Goal: Navigation & Orientation: Find specific page/section

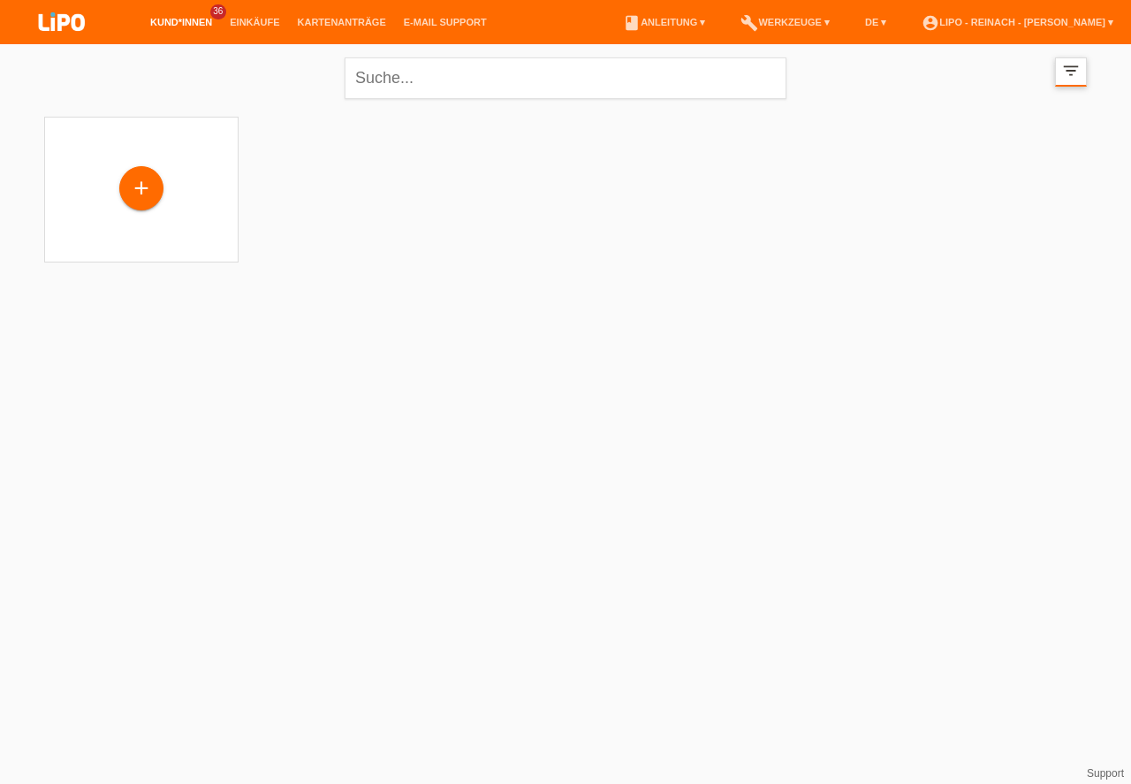
click at [1066, 74] on icon "filter_list" at bounding box center [1070, 70] width 19 height 19
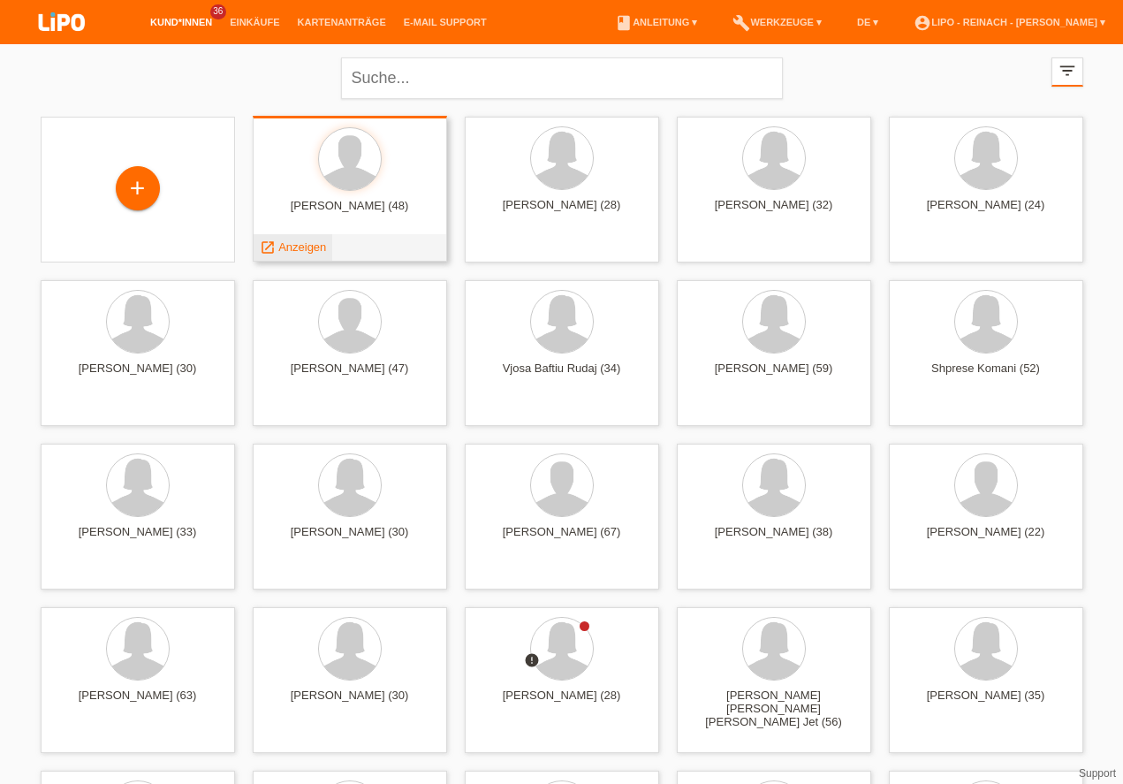
click at [302, 243] on span "Anzeigen" at bounding box center [302, 246] width 48 height 13
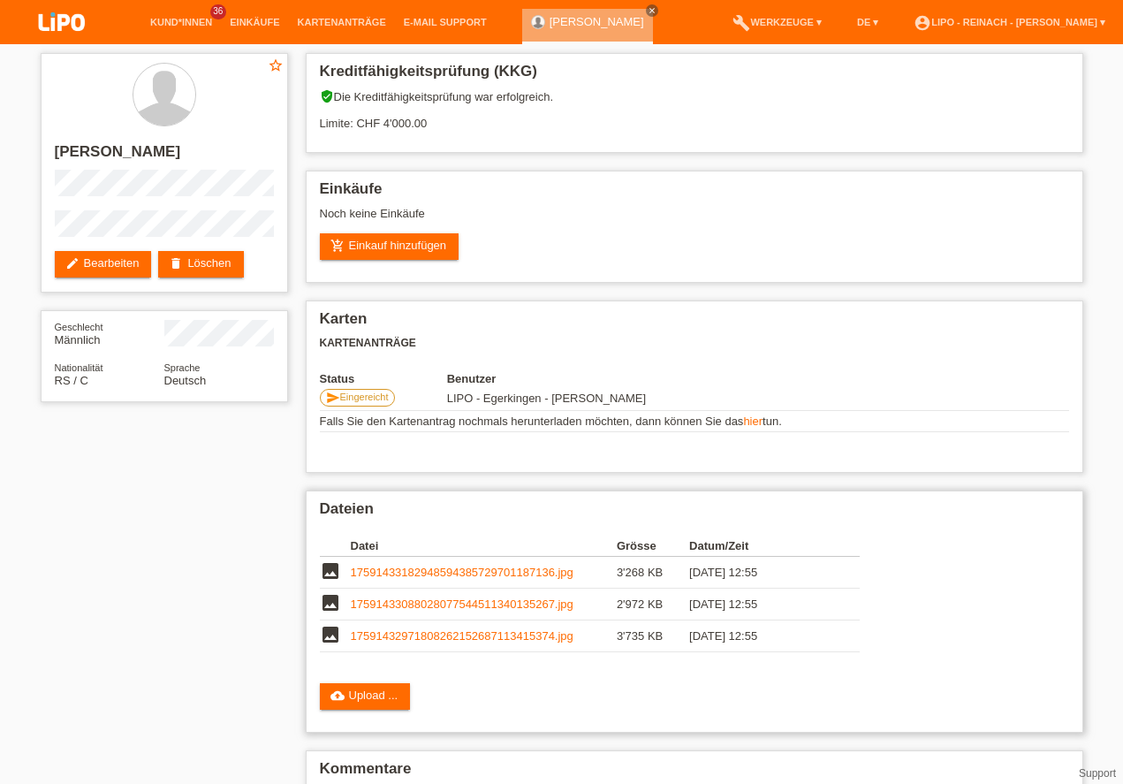
click at [945, 494] on div "Dateien Datei Grösse Datum/Zeit image 17591433182948594385729701187136.jpg 3'26…" at bounding box center [694, 611] width 777 height 242
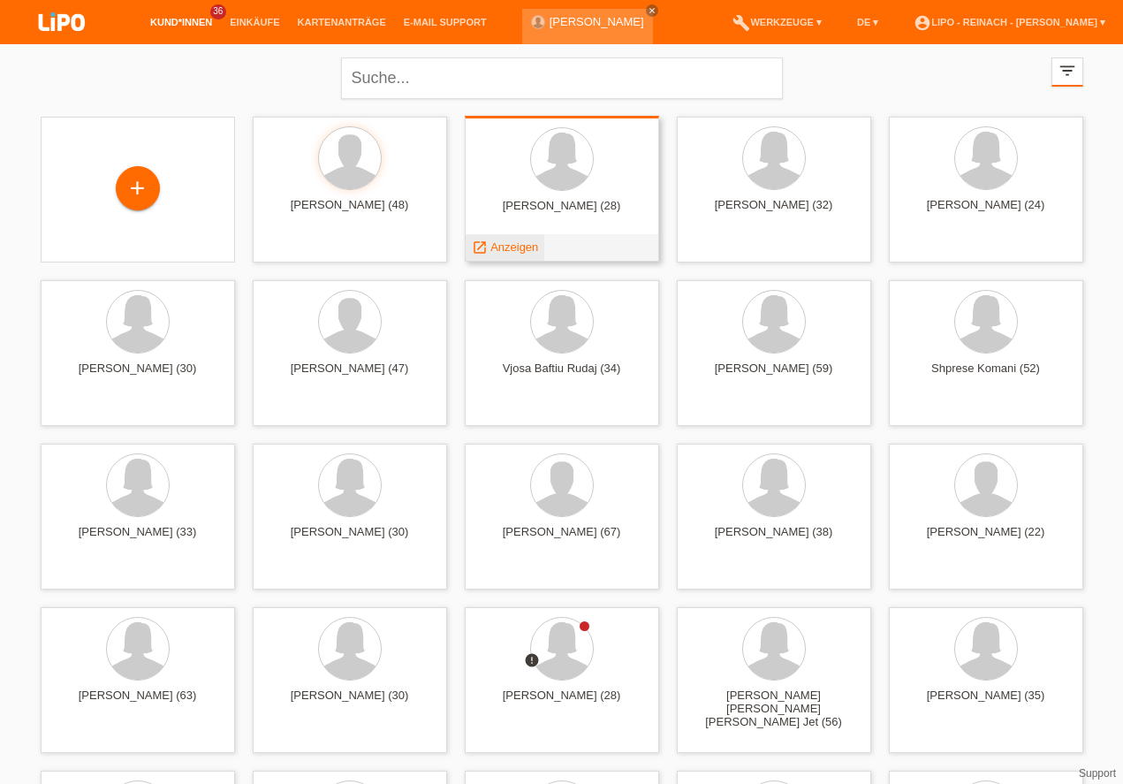
click at [513, 246] on span "Anzeigen" at bounding box center [514, 246] width 48 height 13
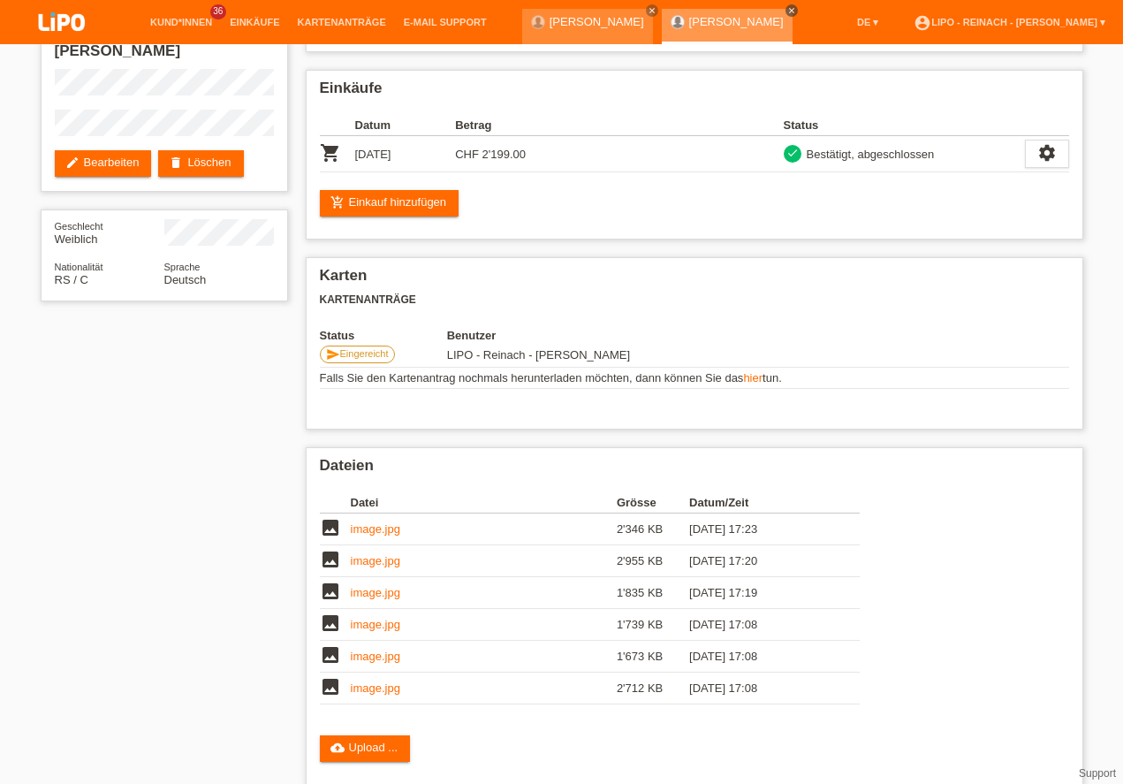
click at [796, 9] on icon "close" at bounding box center [791, 10] width 9 height 9
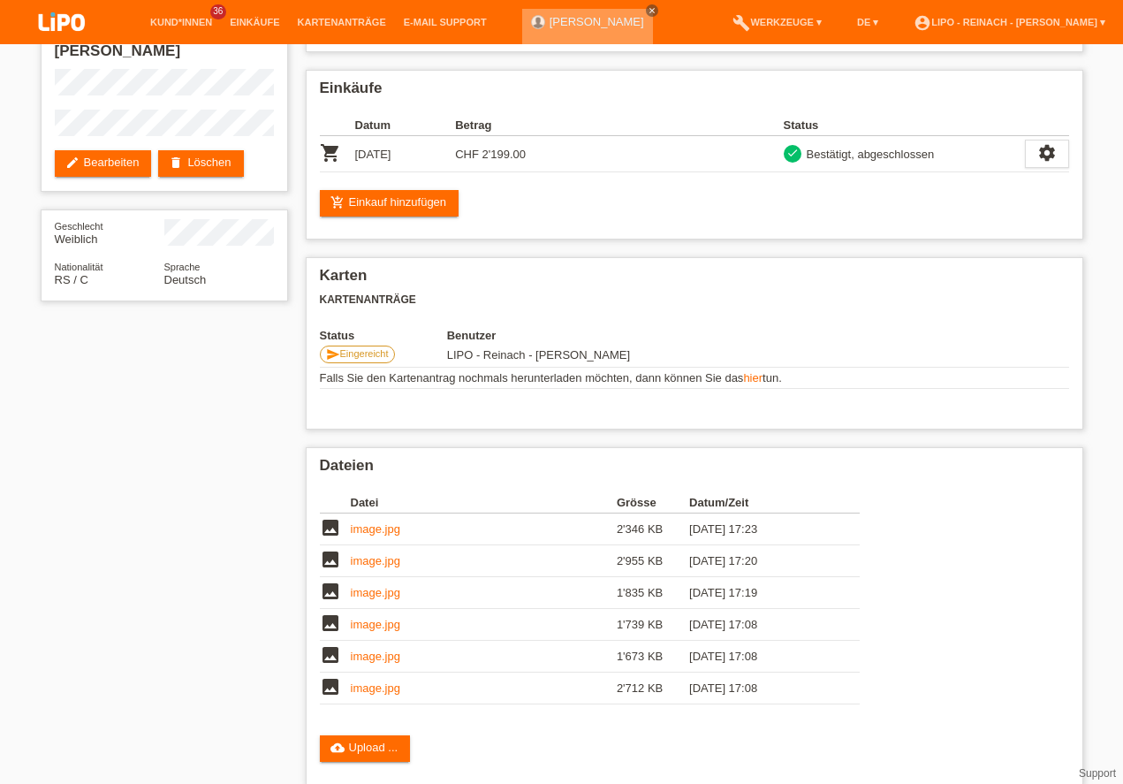
click at [647, 8] on icon "close" at bounding box center [651, 10] width 9 height 9
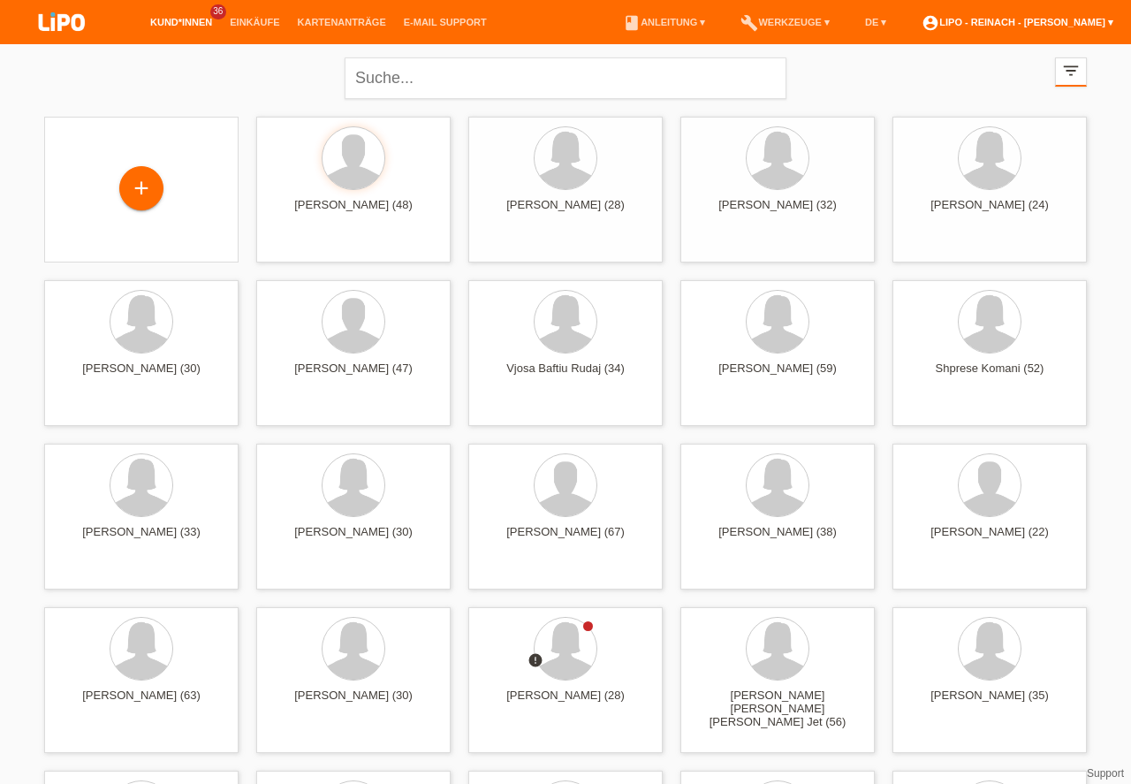
click at [1014, 22] on link "account_circle LIPO - Reinach - Thomas Bauer ▾" at bounding box center [1016, 22] width 209 height 11
click at [1016, 19] on link "account_circle LIPO - Reinach - Thomas Bauer ▾" at bounding box center [1016, 22] width 209 height 11
click at [1016, 19] on link "account_circle LIPO - Reinach - Thomas Bauer ▾" at bounding box center [1009, 22] width 209 height 11
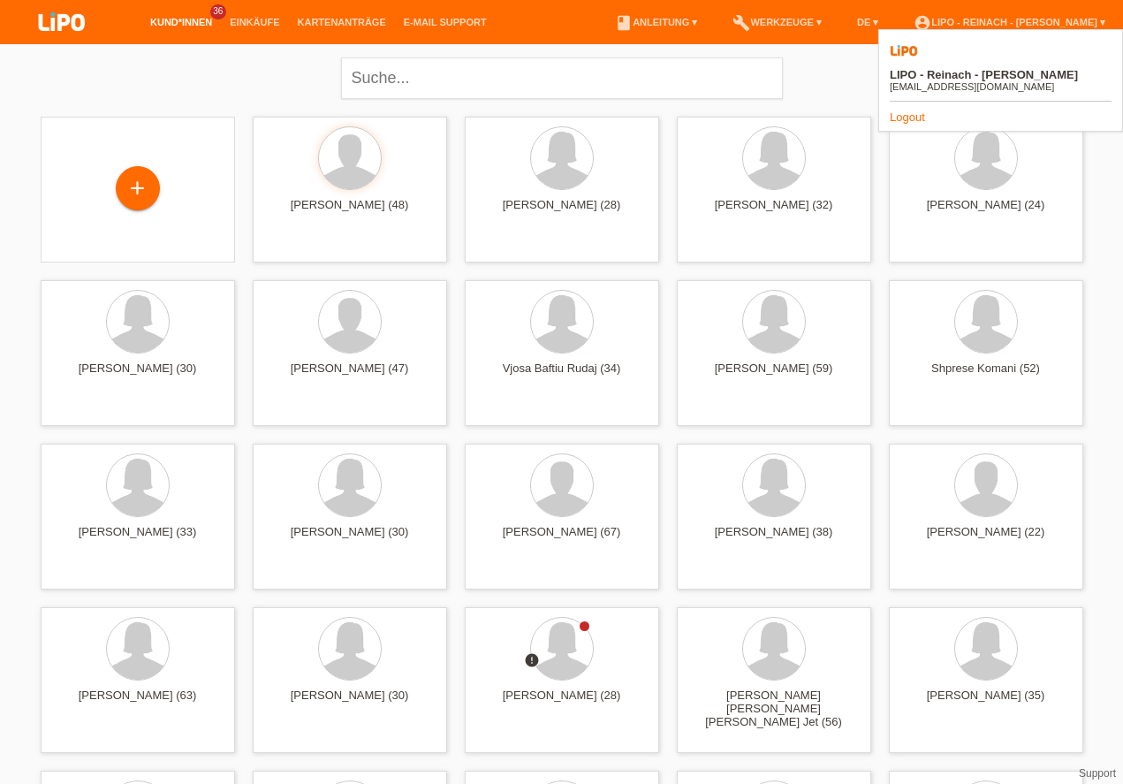
click at [905, 110] on link "Logout" at bounding box center [906, 116] width 35 height 13
